Goal: Information Seeking & Learning: Learn about a topic

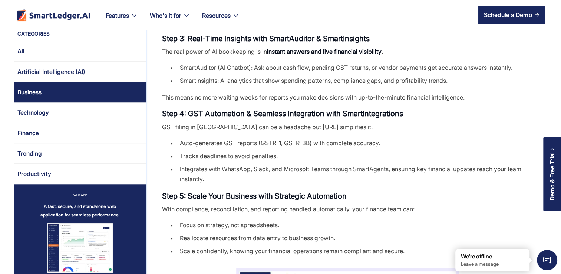
scroll to position [429, 0]
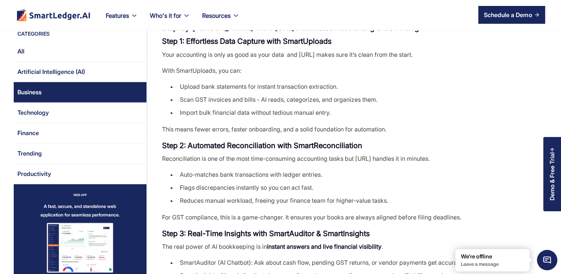
click at [482, 96] on ul "Upload bank statements for instant transaction extraction. Scan GST invoices an…" at bounding box center [347, 101] width 371 height 39
click at [313, 229] on strong "Step 3: Real-Time Insights with SmartAuditor & SmartInsights" at bounding box center [266, 233] width 208 height 9
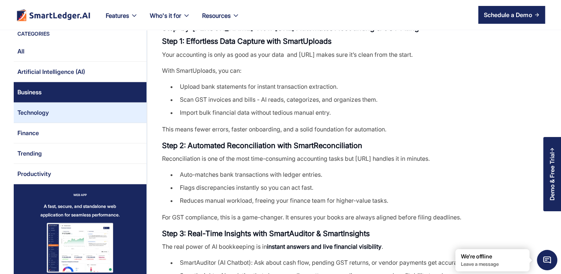
click at [82, 113] on link "Technology" at bounding box center [80, 112] width 133 height 20
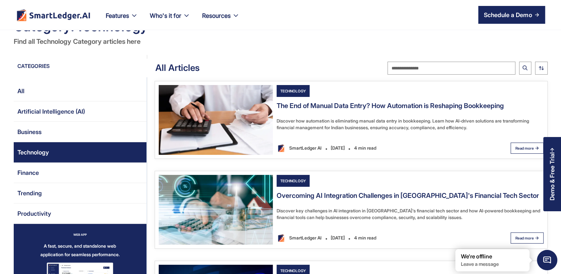
scroll to position [30, 0]
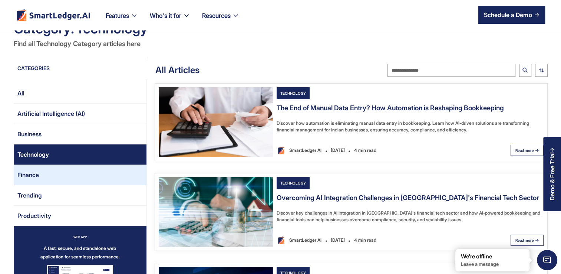
click at [71, 170] on link "Finance" at bounding box center [80, 175] width 133 height 20
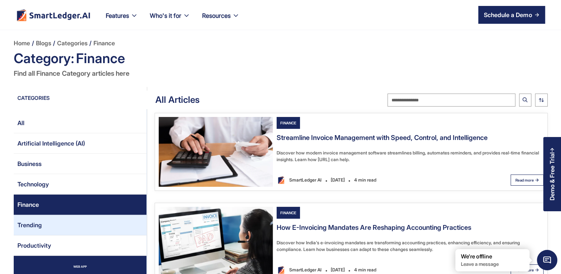
click at [55, 222] on link "Trending" at bounding box center [80, 225] width 133 height 20
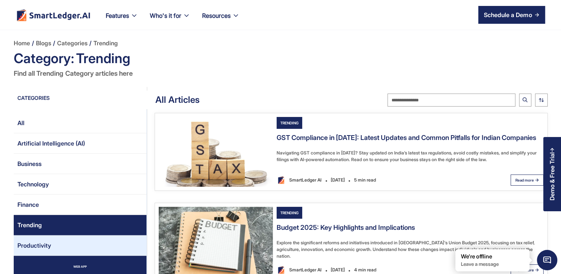
click at [55, 237] on link "Productivity" at bounding box center [80, 245] width 133 height 20
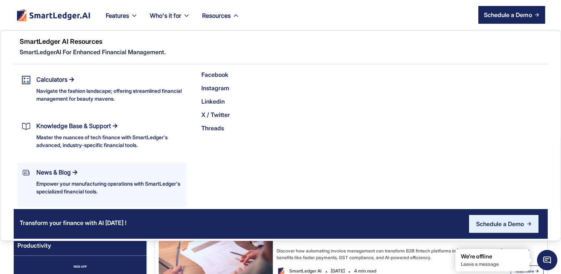
click at [115, 186] on div "Empower your manufacturing operations with SmartLedger's specialized financial …" at bounding box center [109, 187] width 146 height 16
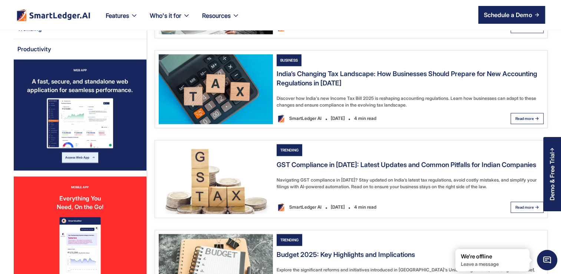
scroll to position [927, 0]
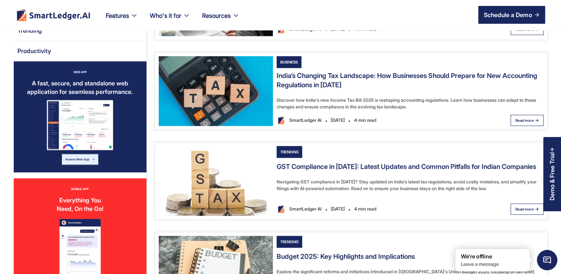
click at [520, 119] on div "Read more" at bounding box center [524, 120] width 19 height 12
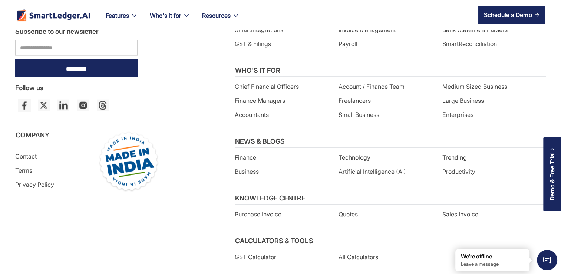
scroll to position [1599, 0]
